Goal: Transaction & Acquisition: Purchase product/service

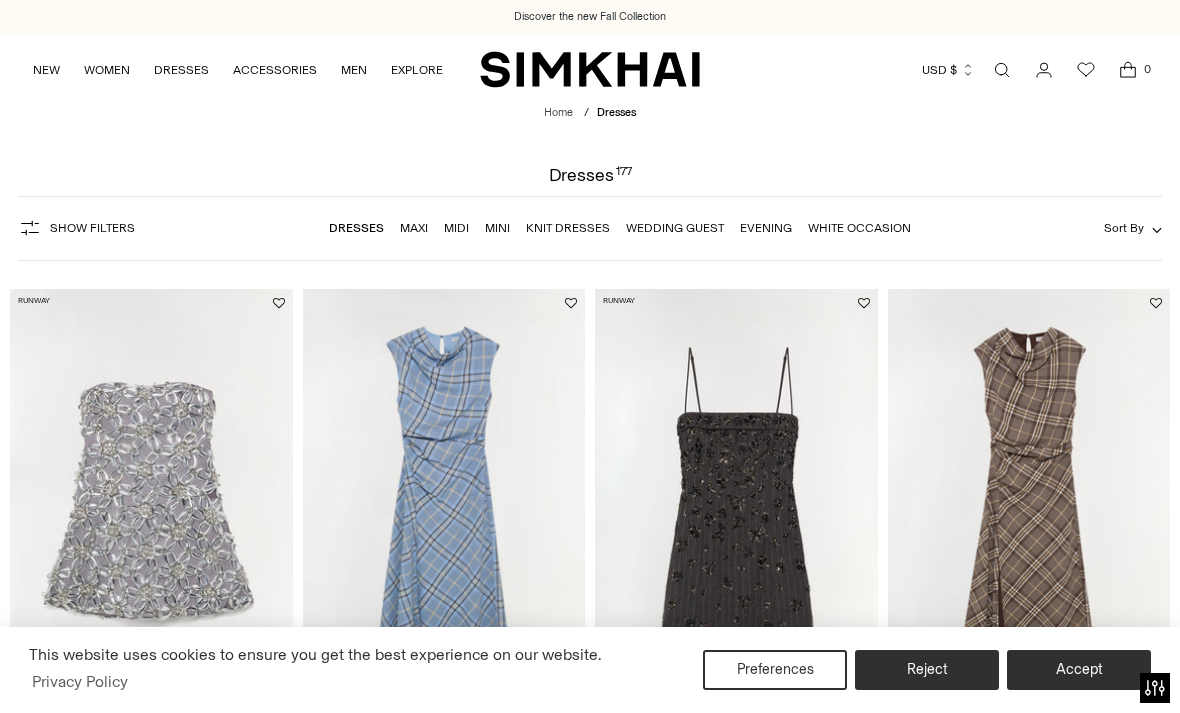
click at [357, 233] on link "Dresses" at bounding box center [356, 228] width 55 height 14
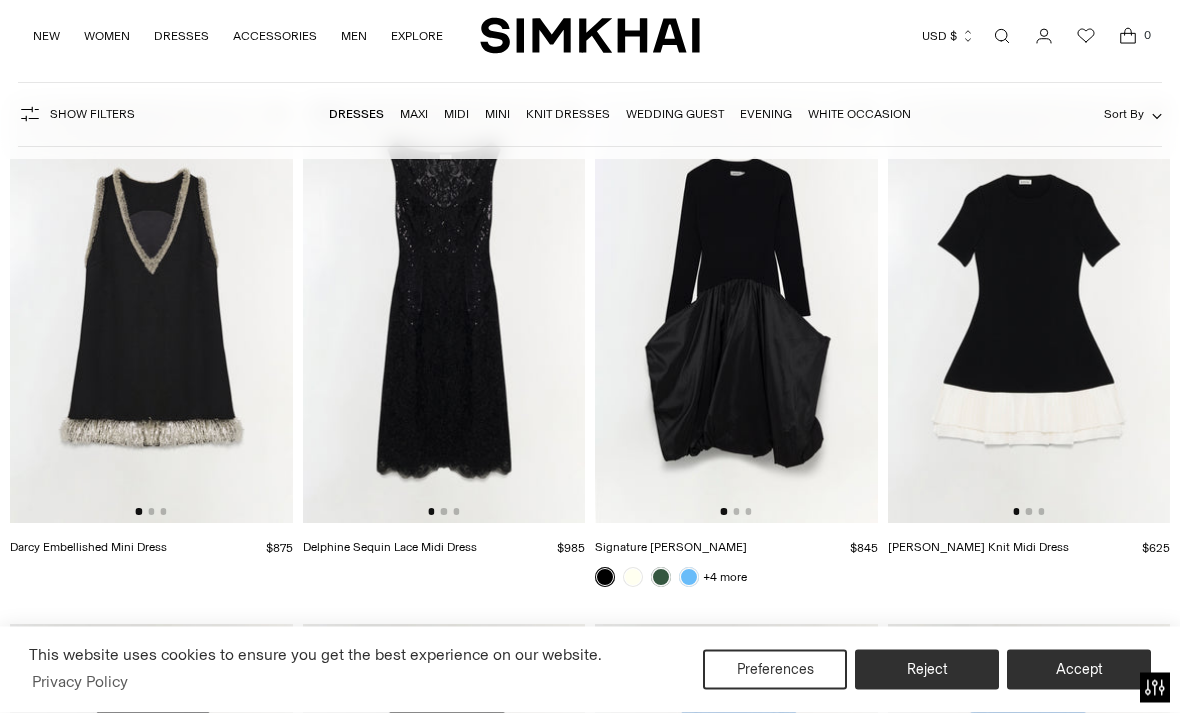
scroll to position [1764, 0]
click at [106, 119] on span "Show Filters" at bounding box center [92, 115] width 85 height 14
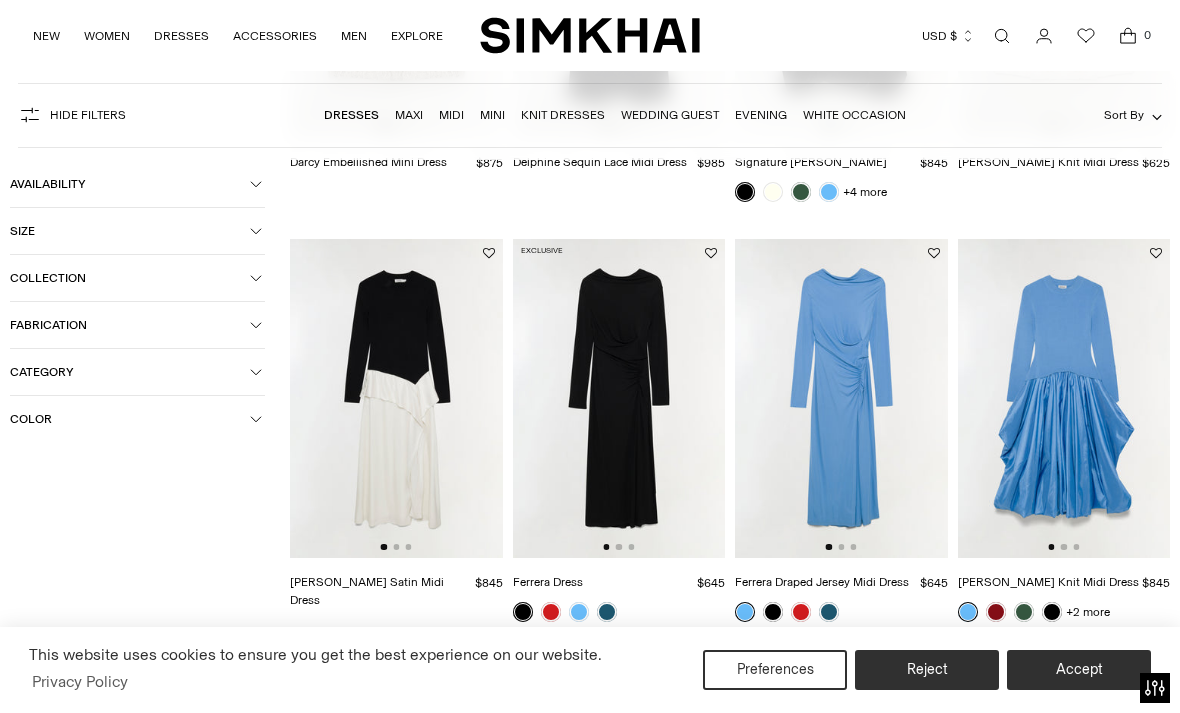
click at [256, 338] on button "Fabrication" at bounding box center [137, 325] width 255 height 46
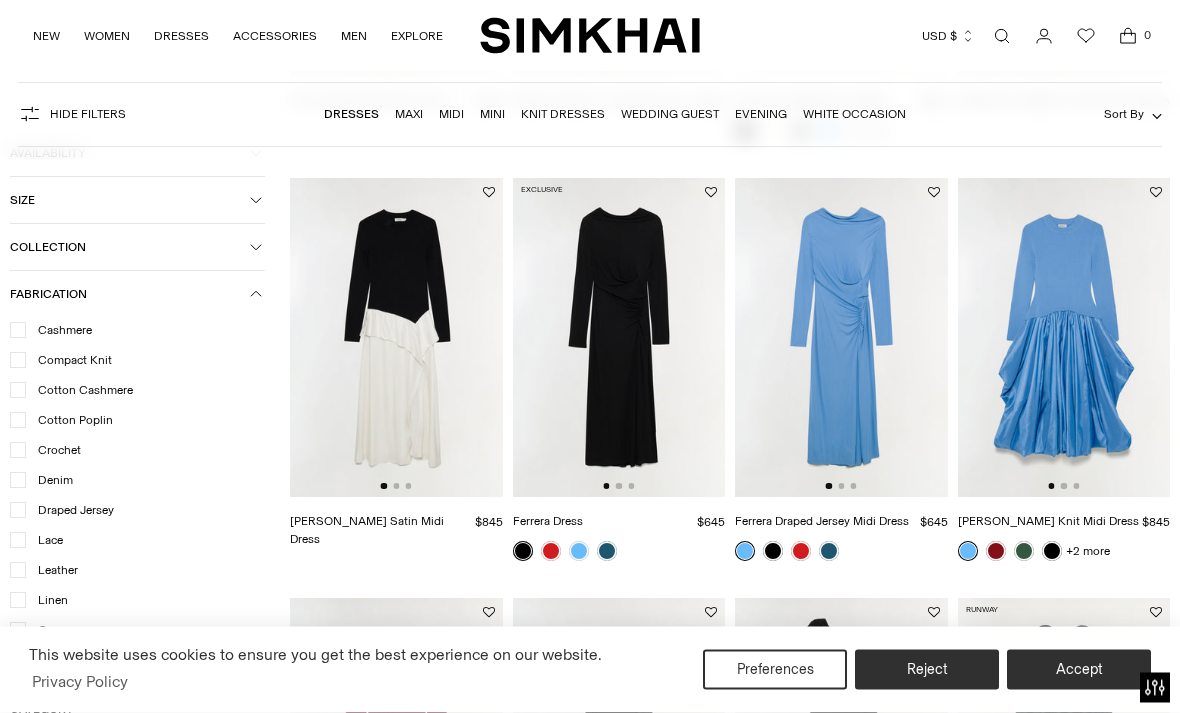
scroll to position [1872, 0]
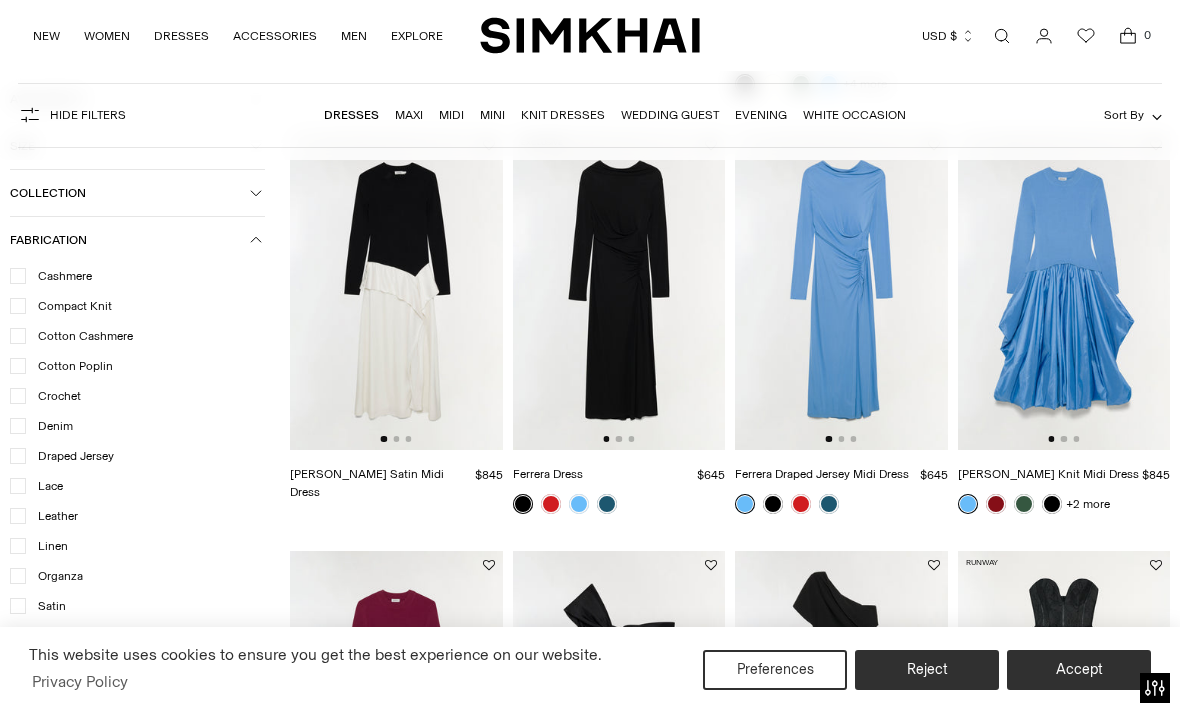
click at [38, 615] on span "Satin" at bounding box center [46, 606] width 40 height 18
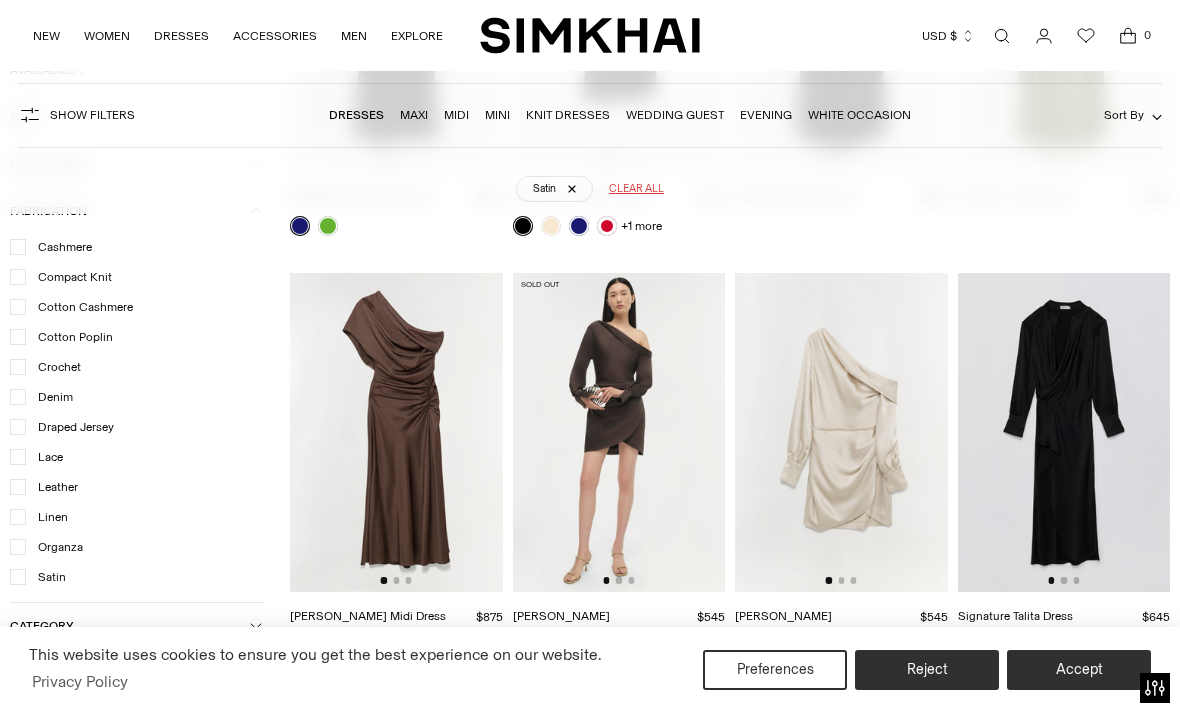
scroll to position [1330, 0]
click at [19, 548] on div at bounding box center [18, 546] width 16 height 16
click at [34, 541] on span "Organza" at bounding box center [54, 546] width 57 height 18
click at [29, 575] on span "Satin" at bounding box center [46, 576] width 40 height 18
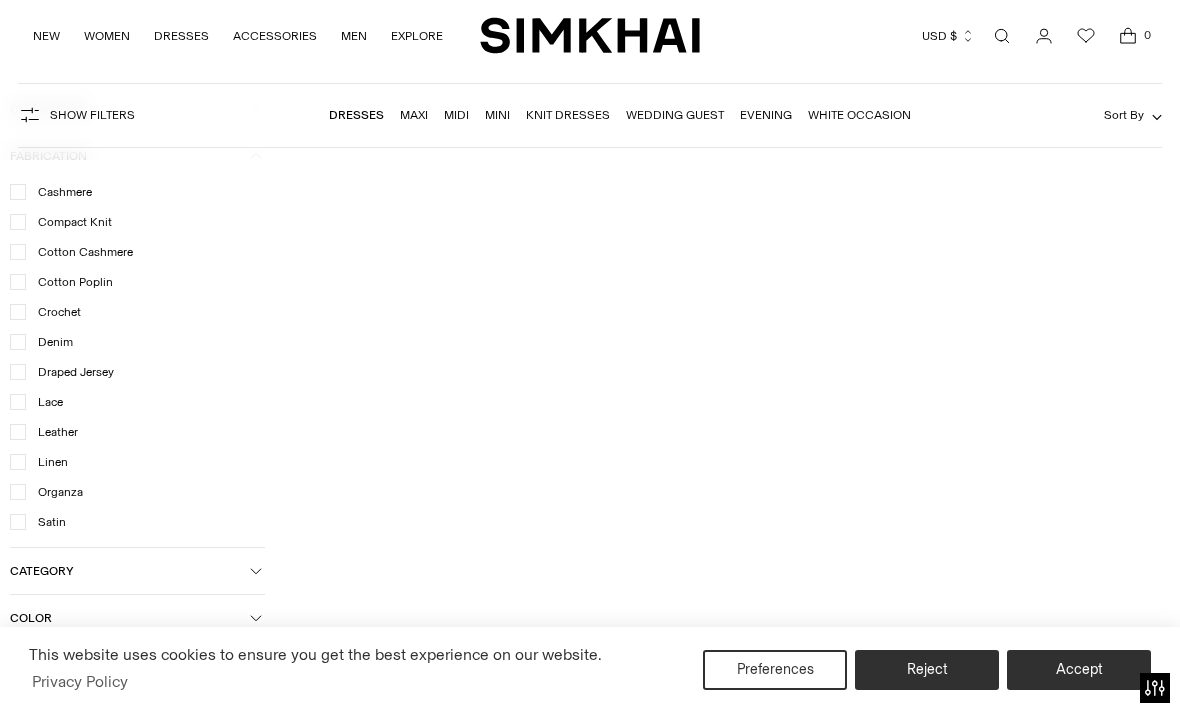
click at [1004, 39] on link "Open search modal" at bounding box center [1002, 36] width 40 height 40
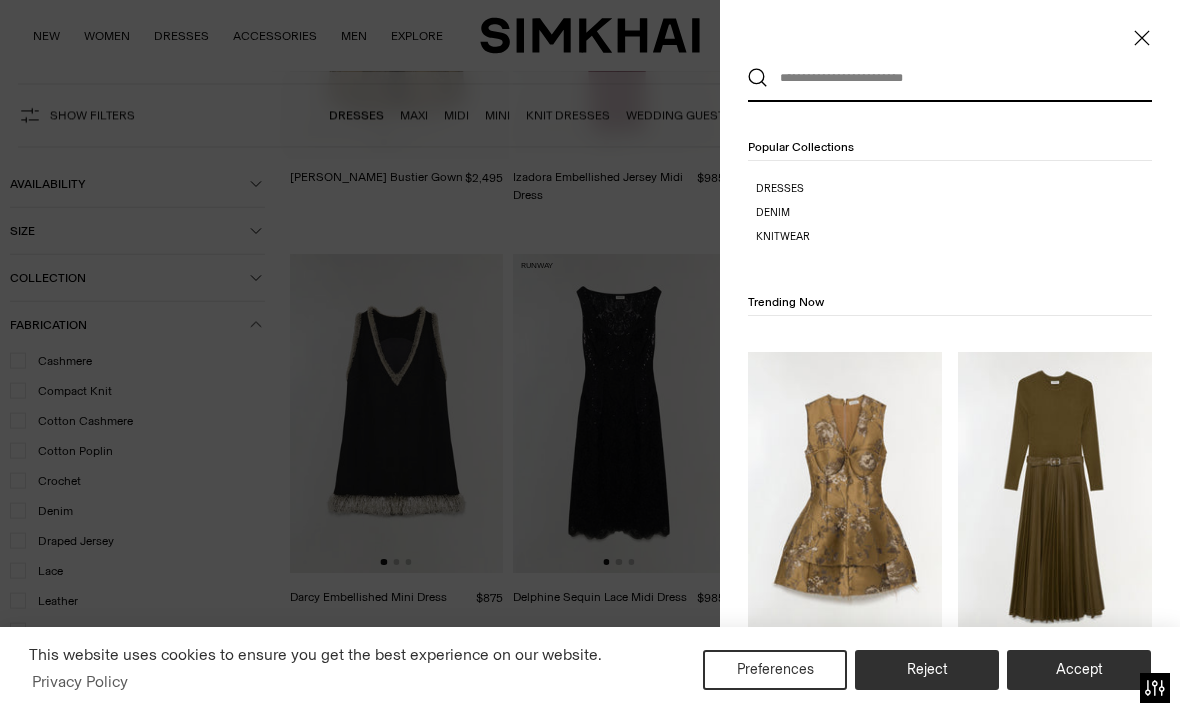
click at [863, 87] on input "text" at bounding box center [945, 78] width 355 height 44
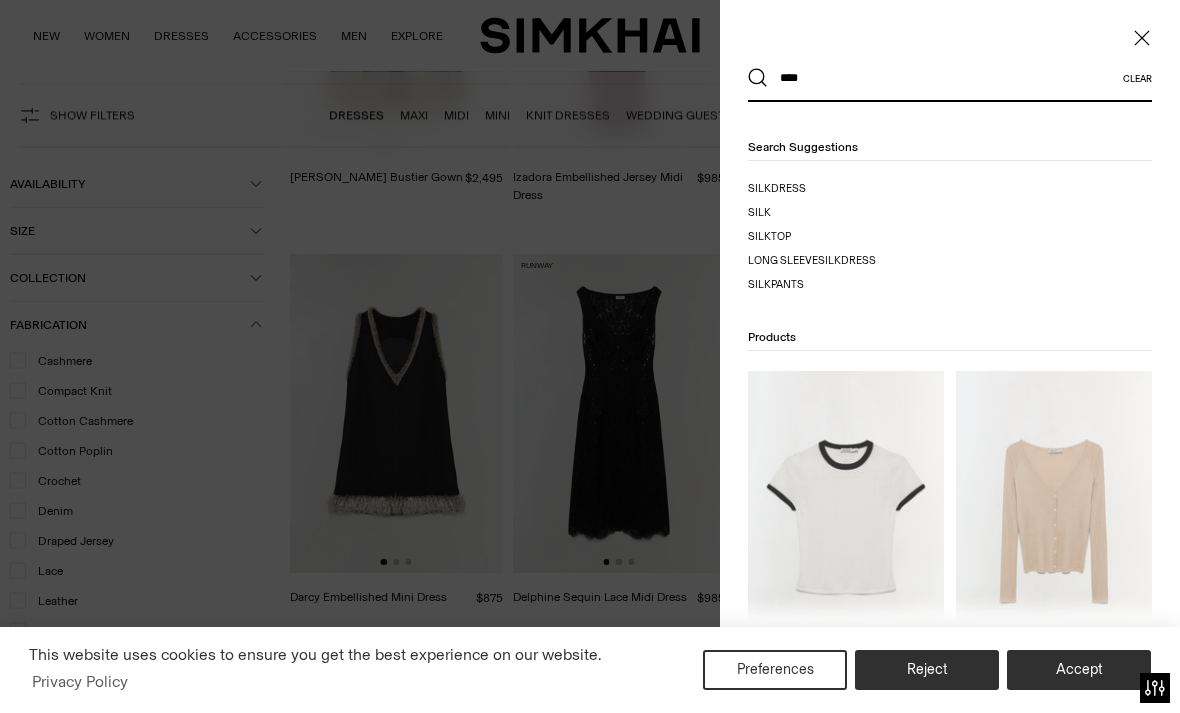
type input "****"
click at [791, 190] on span "dress" at bounding box center [788, 188] width 35 height 13
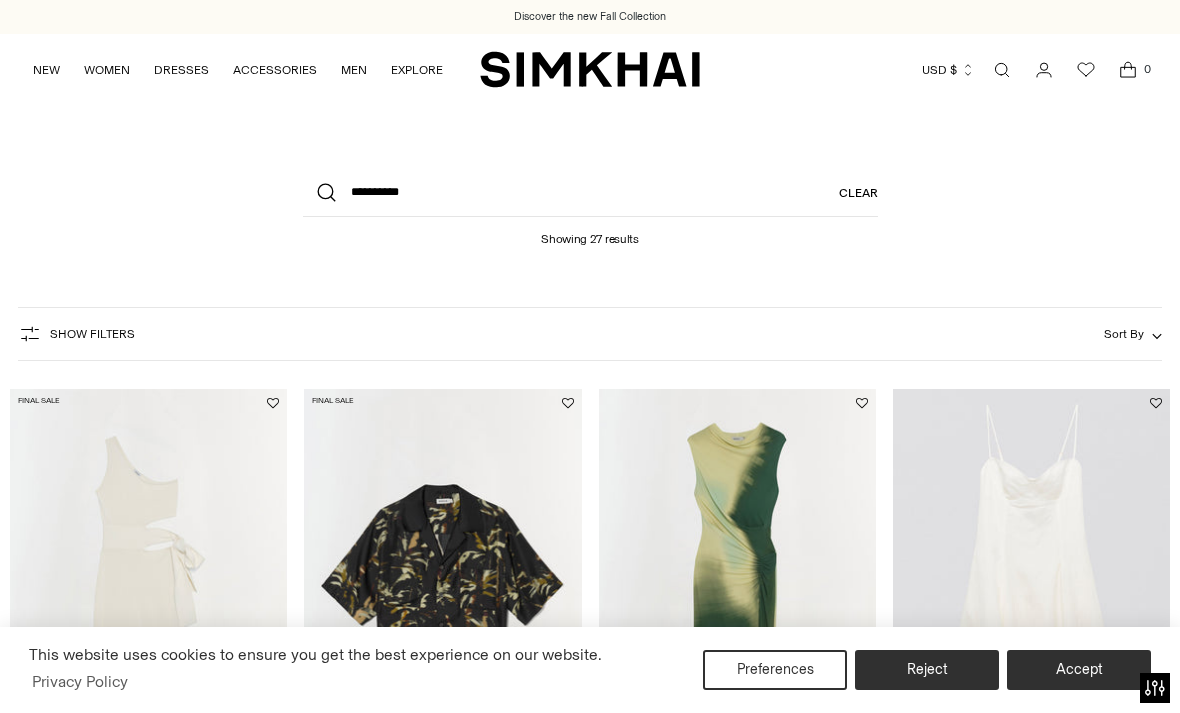
click at [1072, 681] on button "Accept" at bounding box center [1079, 670] width 144 height 40
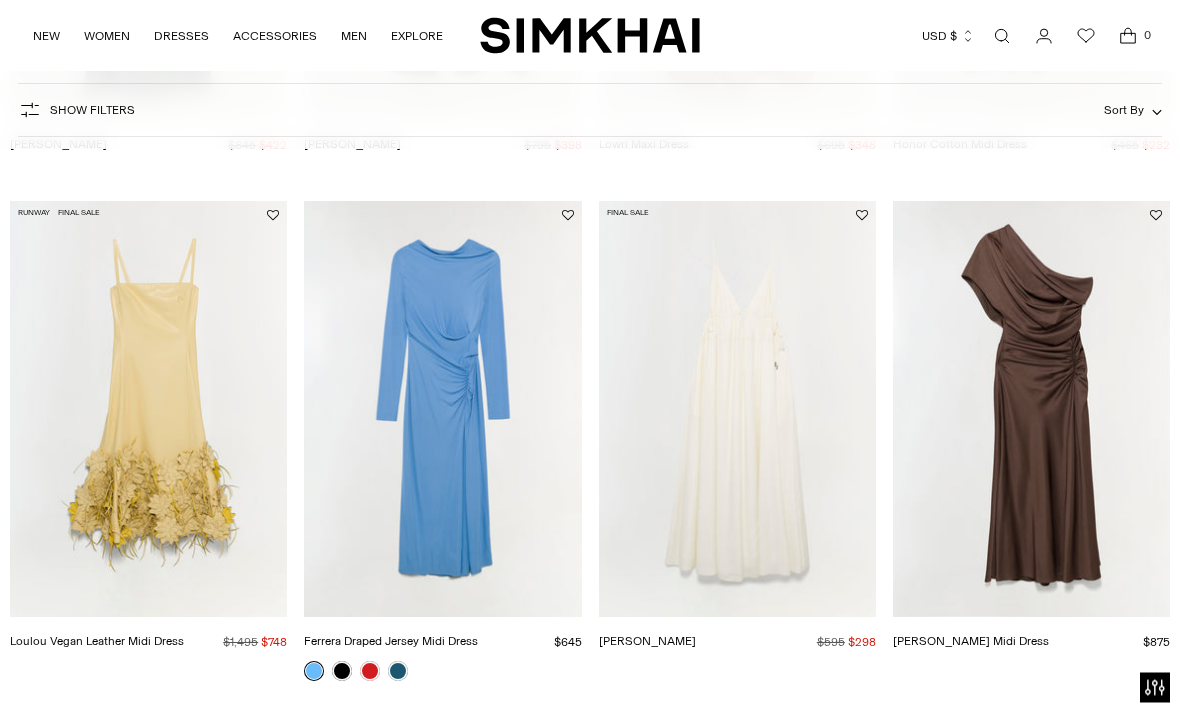
scroll to position [1203, 0]
click at [696, 633] on link "Josephine Dress" at bounding box center [647, 640] width 97 height 14
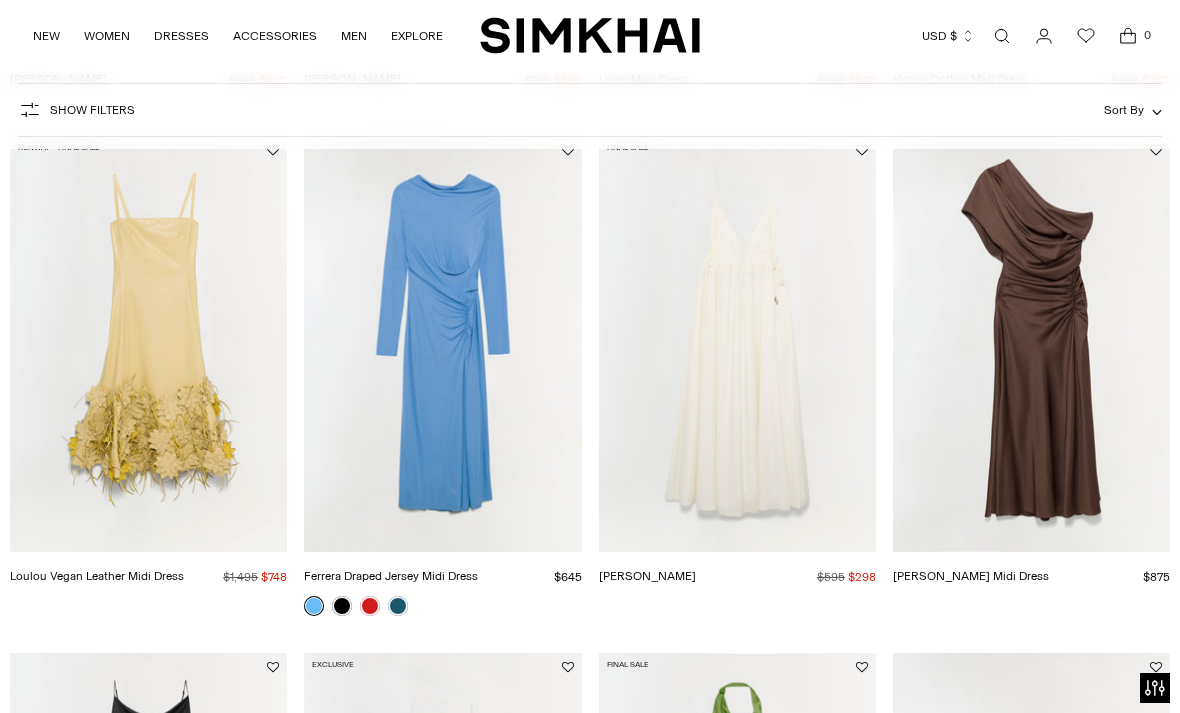
click at [1049, 569] on link "Joanna Satin Midi Dress" at bounding box center [971, 576] width 156 height 14
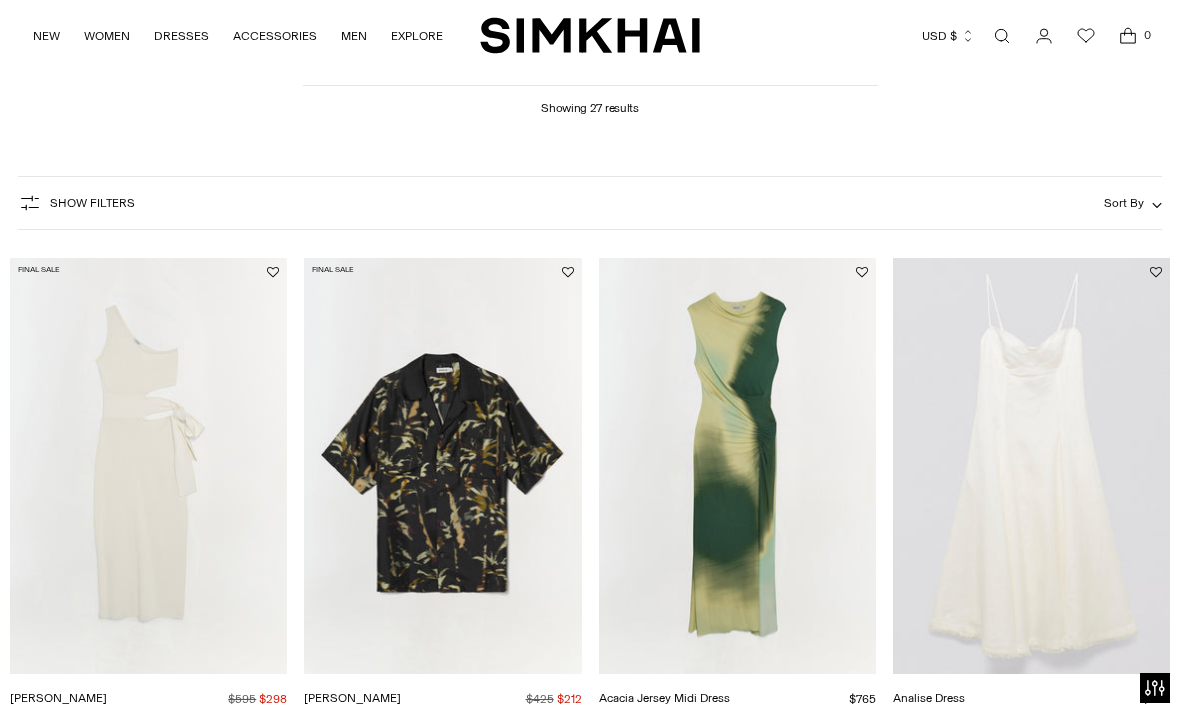
scroll to position [0, 0]
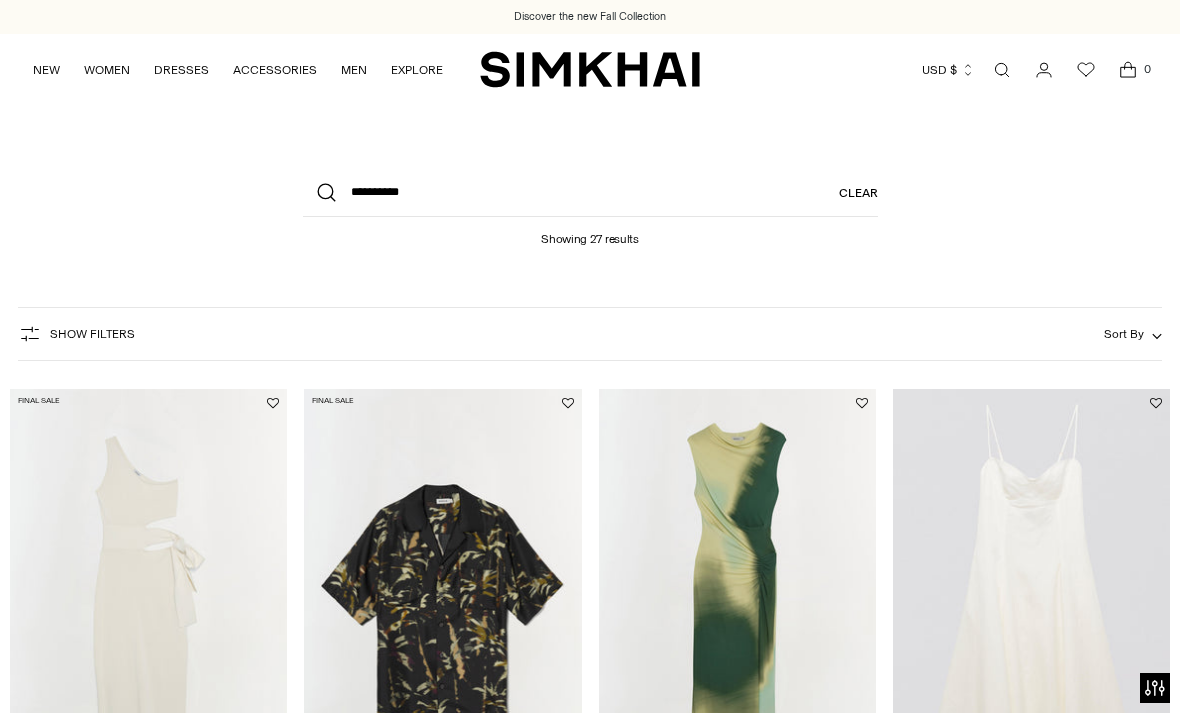
click at [89, 337] on span "Show Filters" at bounding box center [92, 334] width 85 height 14
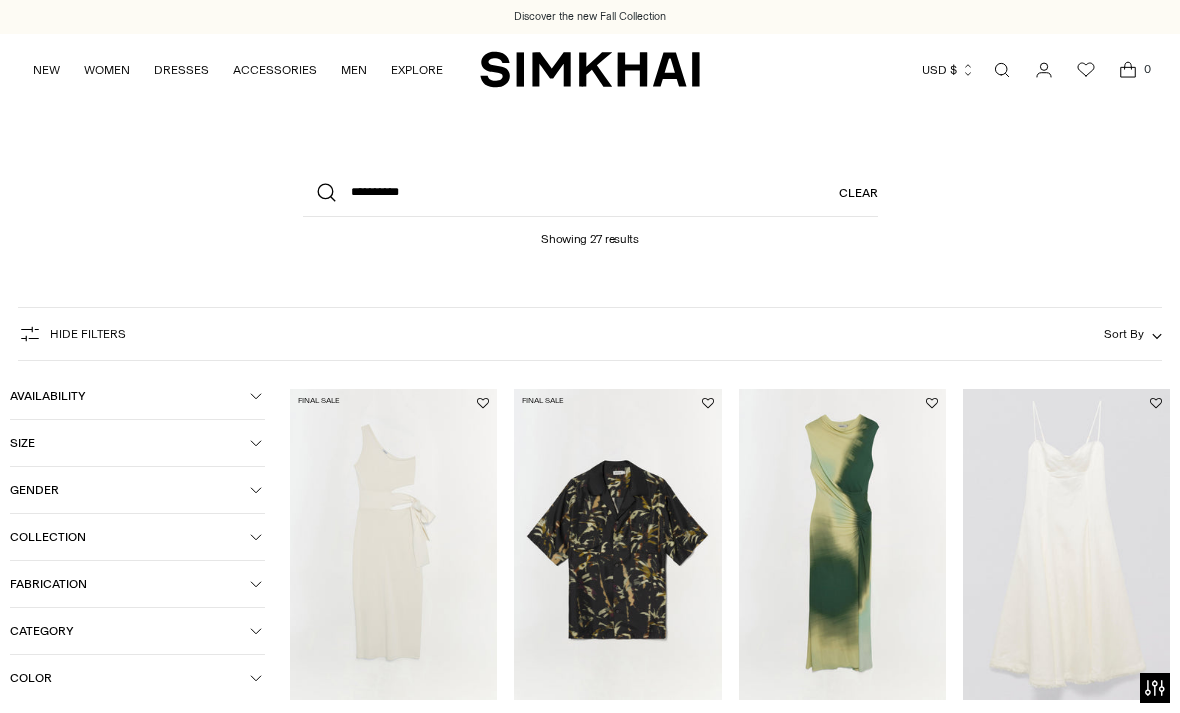
click at [254, 460] on button "Size" at bounding box center [137, 443] width 255 height 46
click at [997, 81] on link "Open search modal" at bounding box center [1002, 70] width 40 height 40
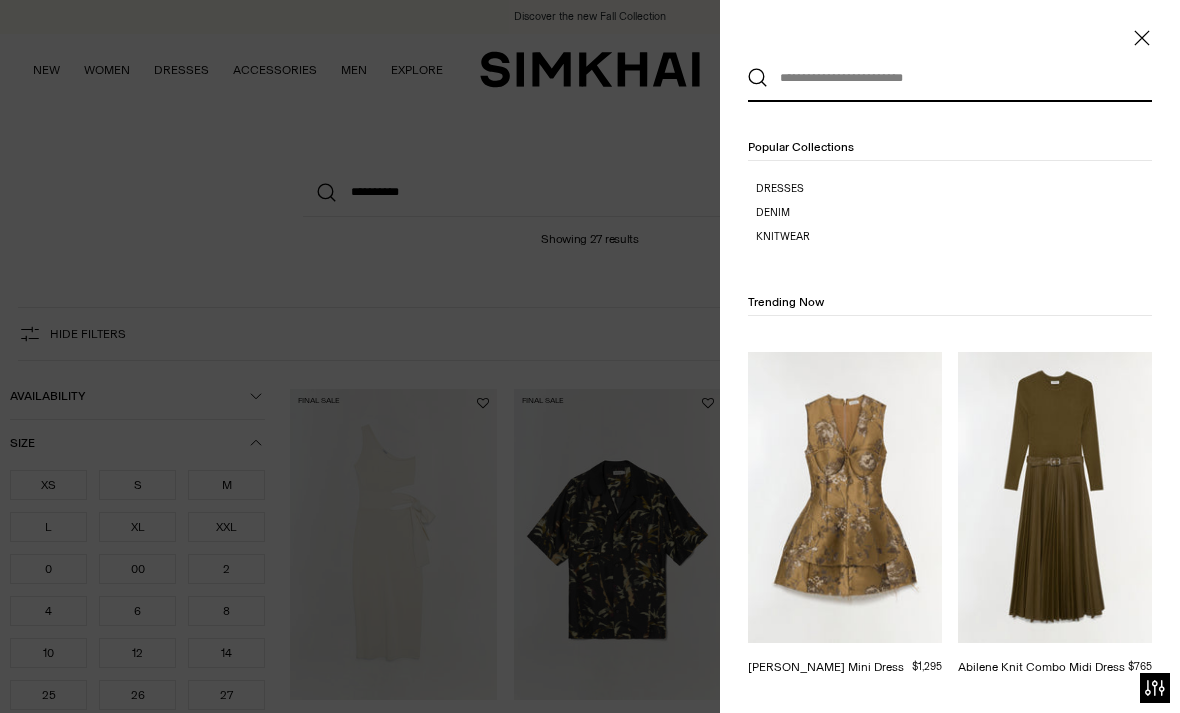
click at [609, 148] on div at bounding box center [590, 356] width 1180 height 713
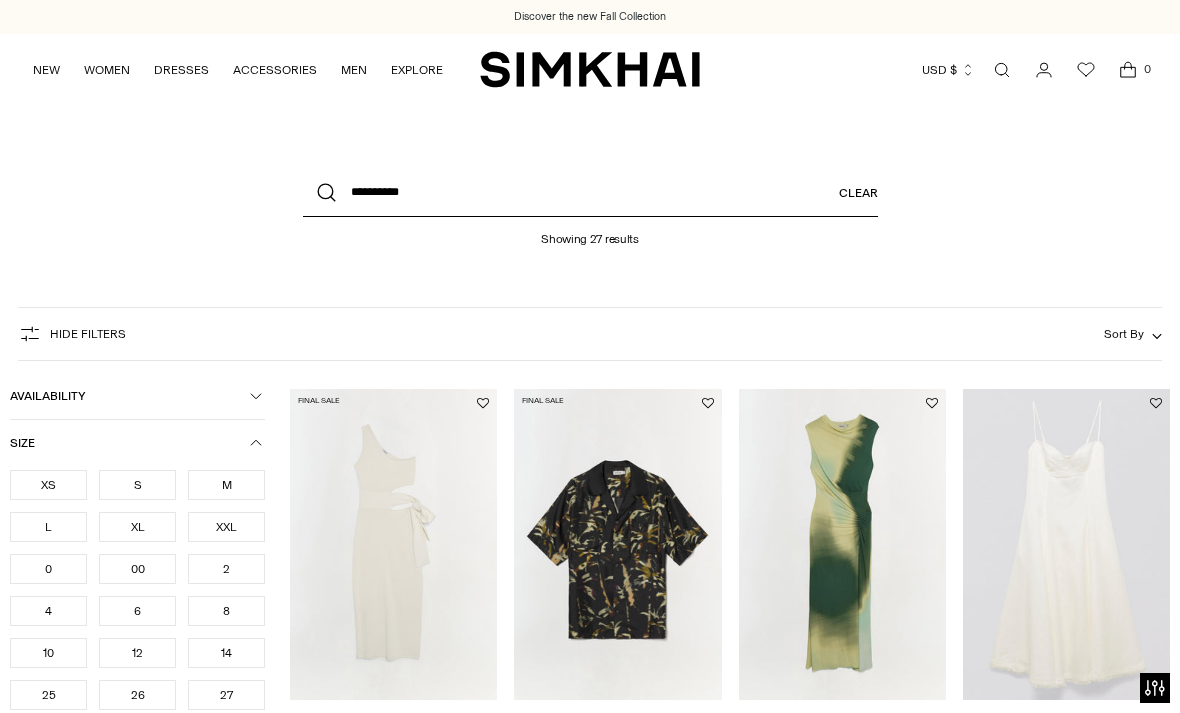
click at [761, 206] on input "**********" at bounding box center [590, 193] width 575 height 48
click at [326, 193] on button "Search" at bounding box center [327, 193] width 48 height 48
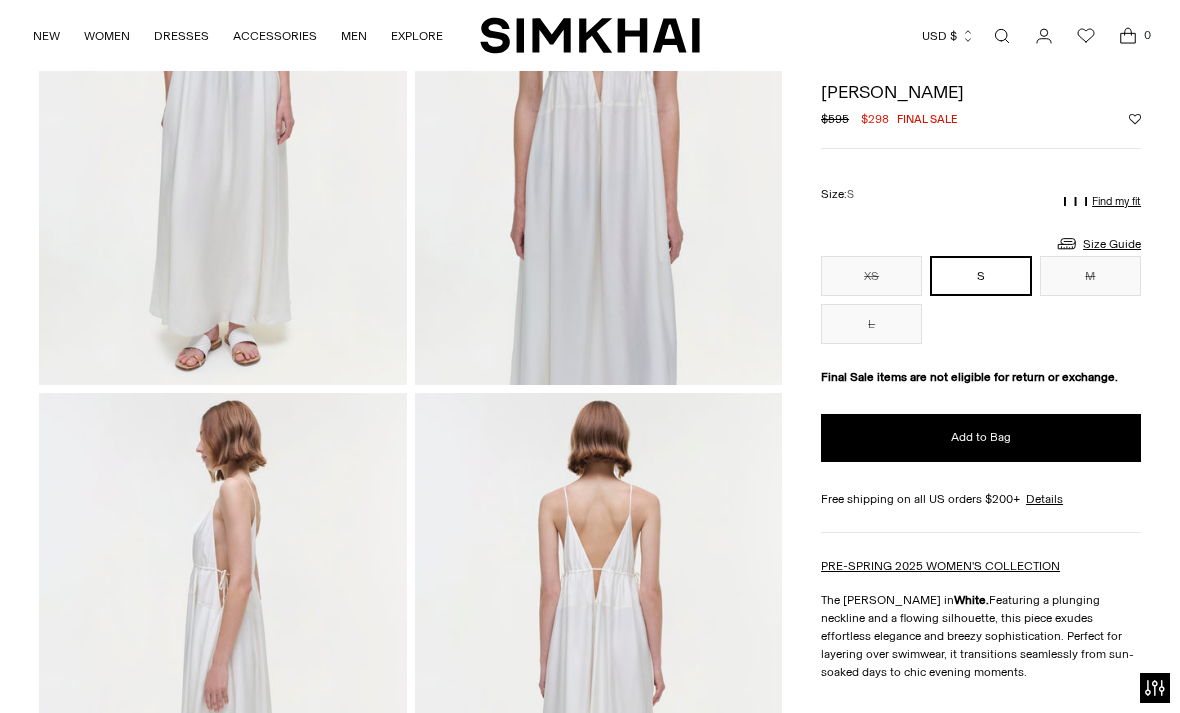
scroll to position [309, 0]
click at [1104, 244] on link "Size Guide" at bounding box center [1098, 243] width 86 height 25
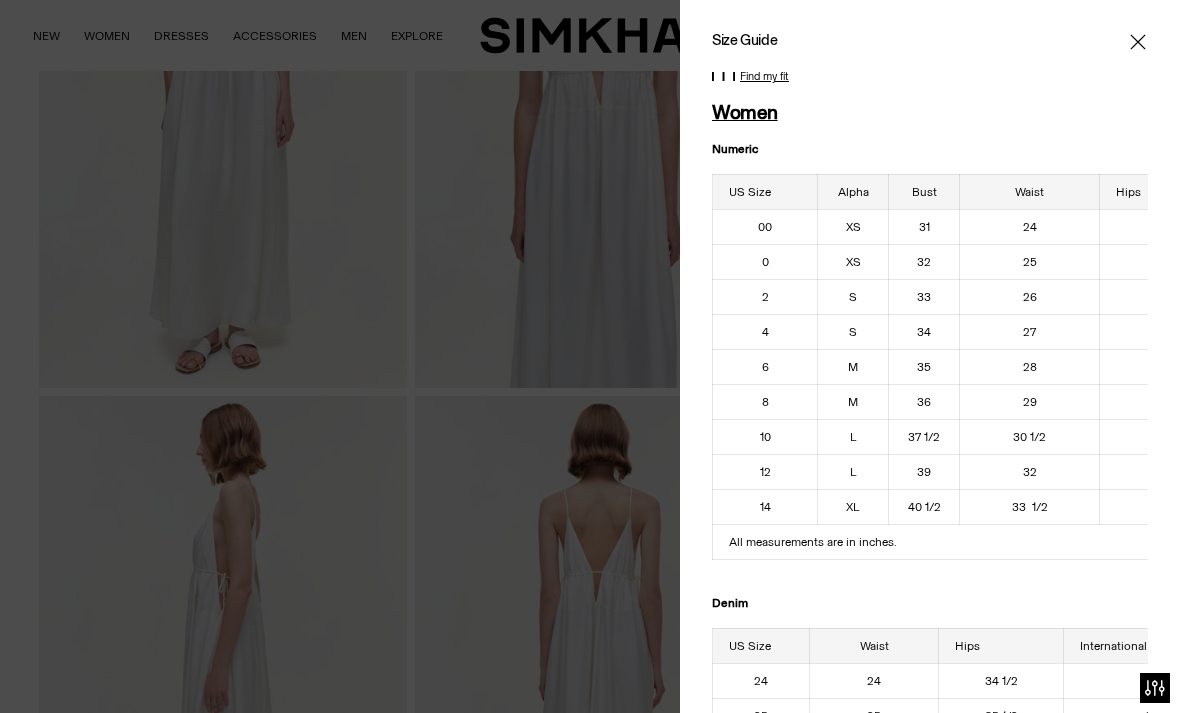
scroll to position [0, 0]
click at [1144, 46] on icon "Close" at bounding box center [1138, 42] width 16 height 20
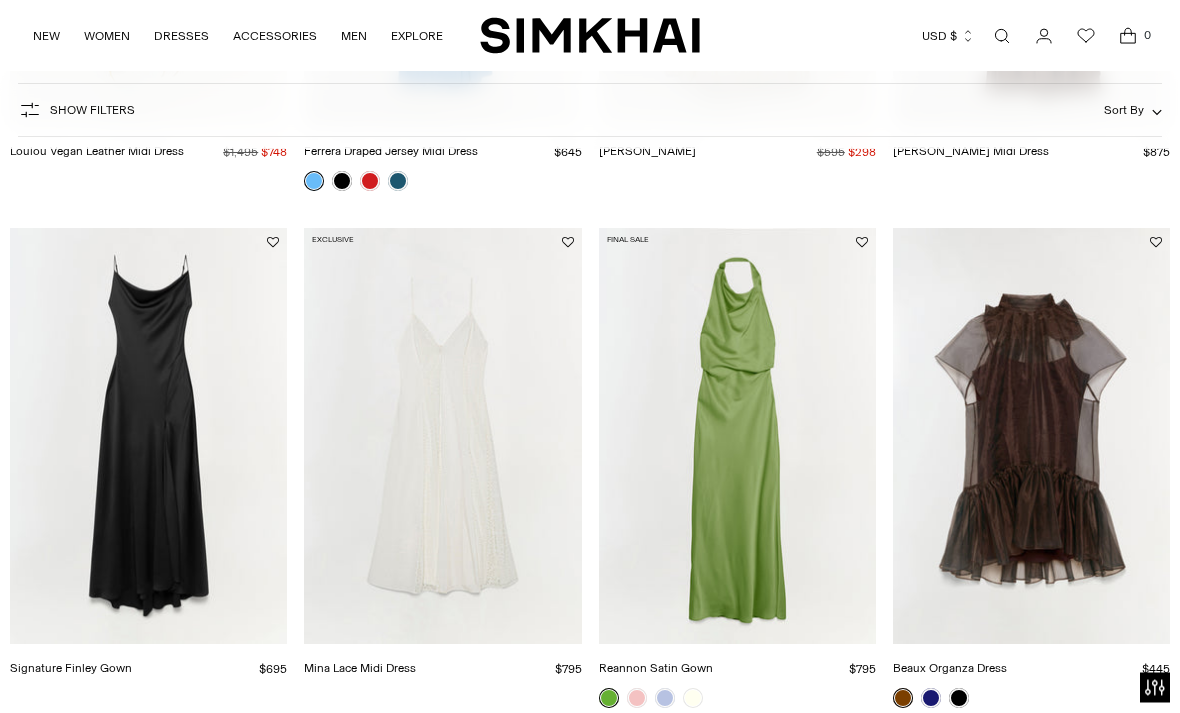
scroll to position [1692, 0]
click at [132, 661] on link "Signature Finley Gown" at bounding box center [71, 668] width 122 height 14
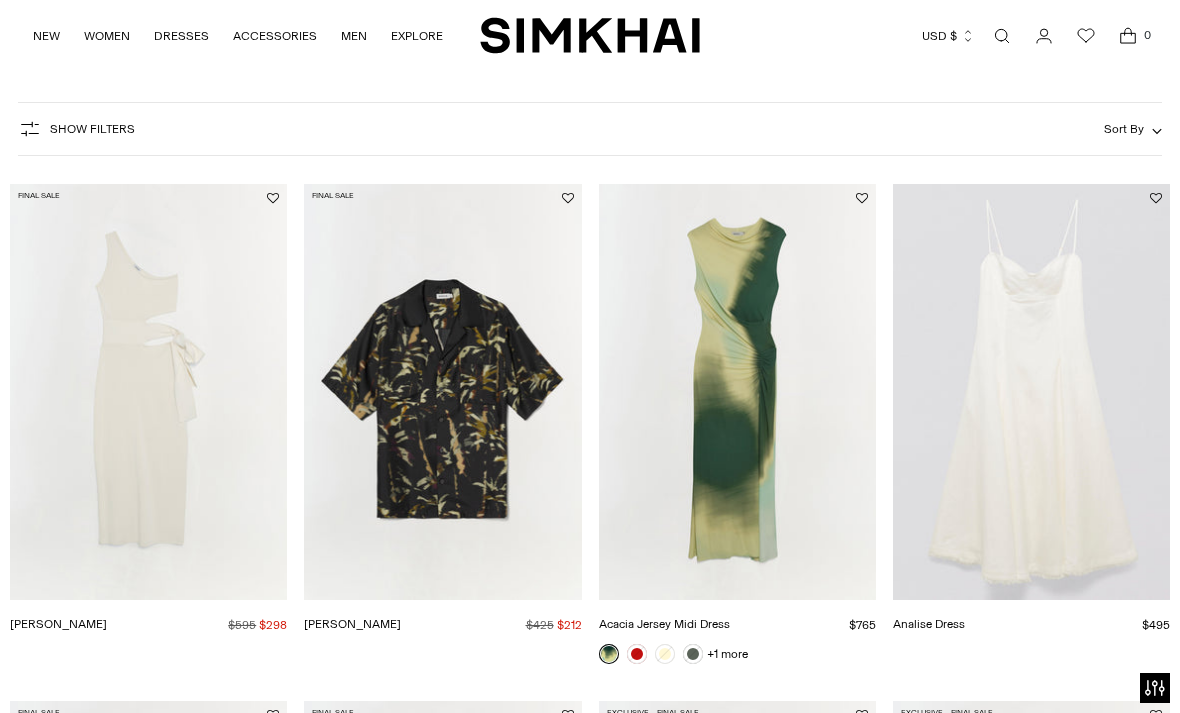
scroll to position [204, 0]
click at [107, 618] on link "[PERSON_NAME]" at bounding box center [58, 625] width 97 height 14
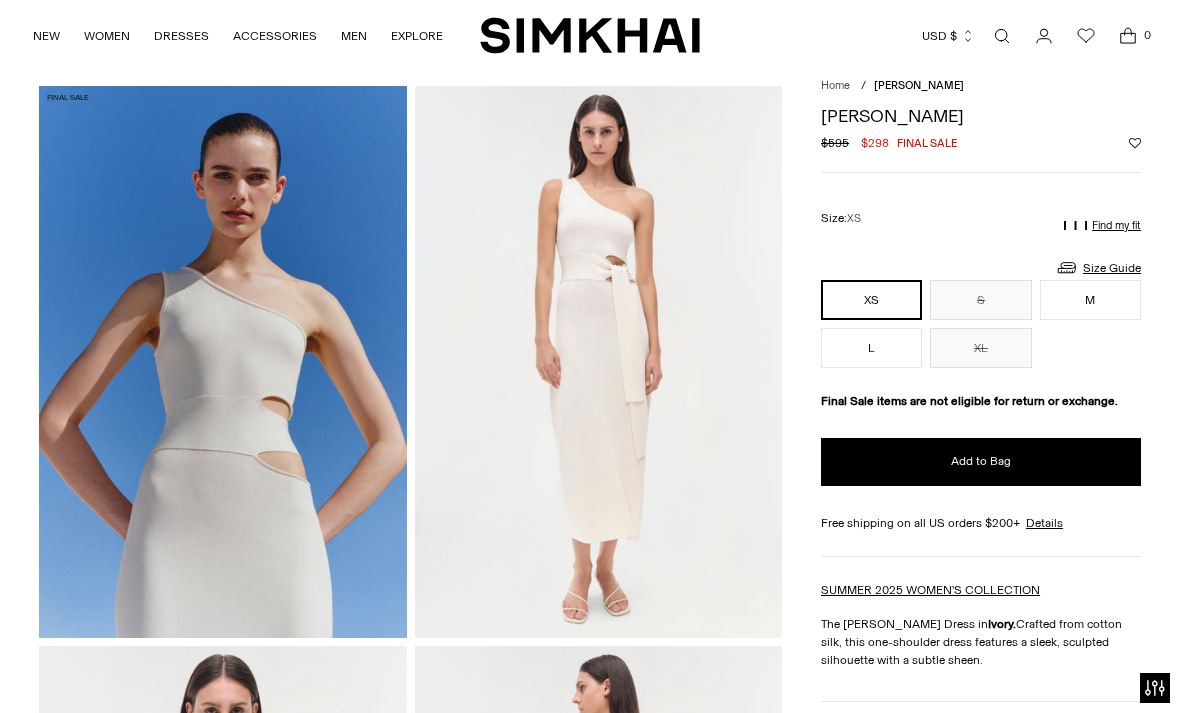
scroll to position [63, 0]
